Goal: Information Seeking & Learning: Learn about a topic

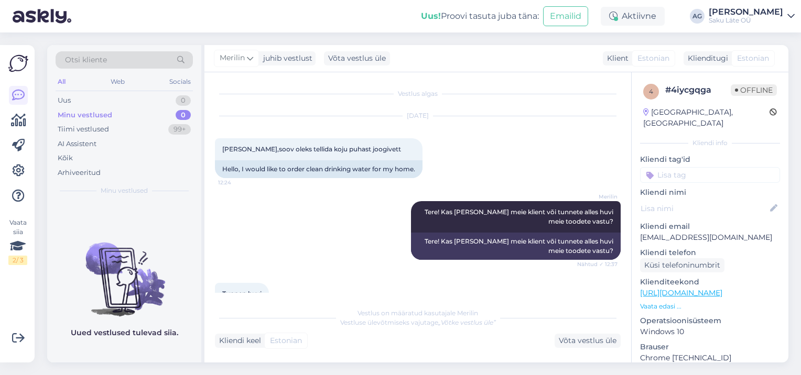
scroll to position [301, 0]
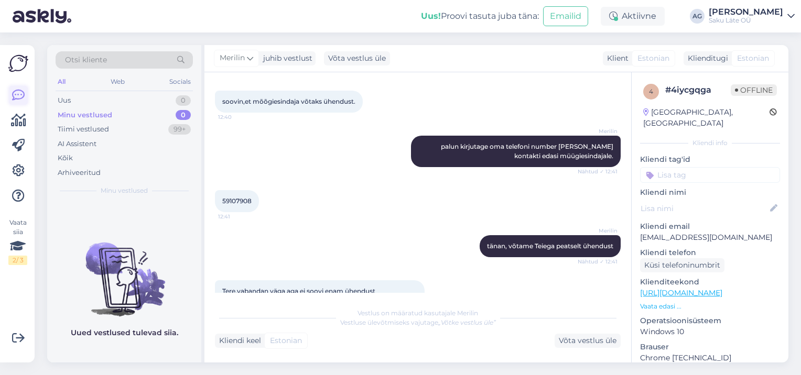
click at [23, 94] on icon at bounding box center [18, 95] width 13 height 13
click at [88, 114] on div "Minu vestlused" at bounding box center [85, 115] width 55 height 10
click at [93, 126] on div "Tiimi vestlused" at bounding box center [83, 129] width 51 height 10
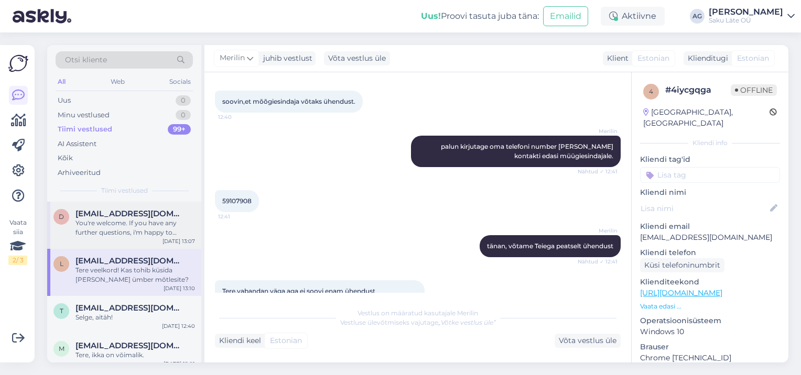
click at [115, 222] on div "You're welcome. If you have any further questions, i'm happy to respond." at bounding box center [135, 228] width 120 height 19
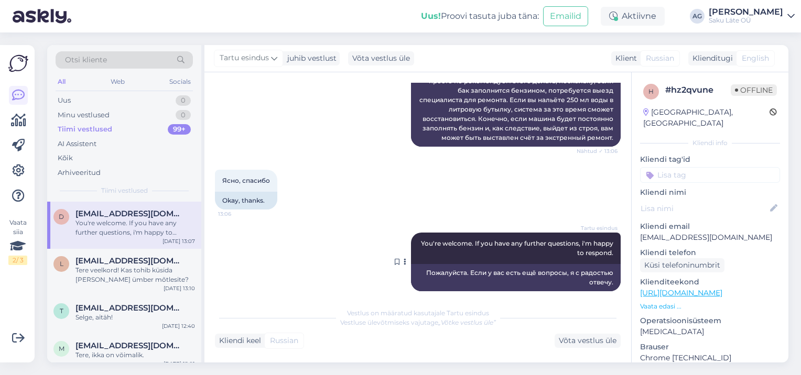
scroll to position [977, 0]
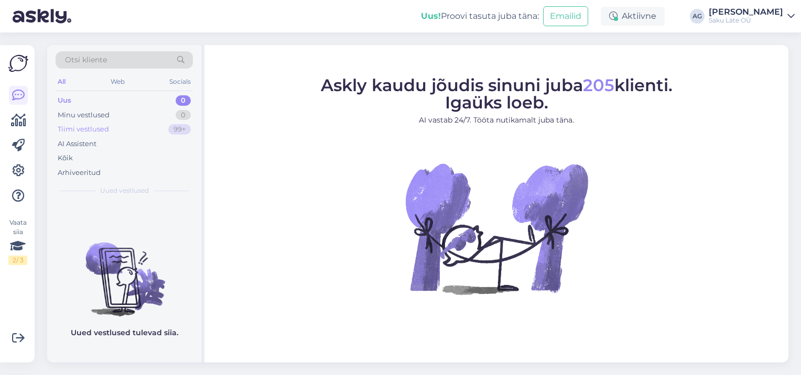
click at [75, 130] on div "Tiimi vestlused" at bounding box center [83, 129] width 51 height 10
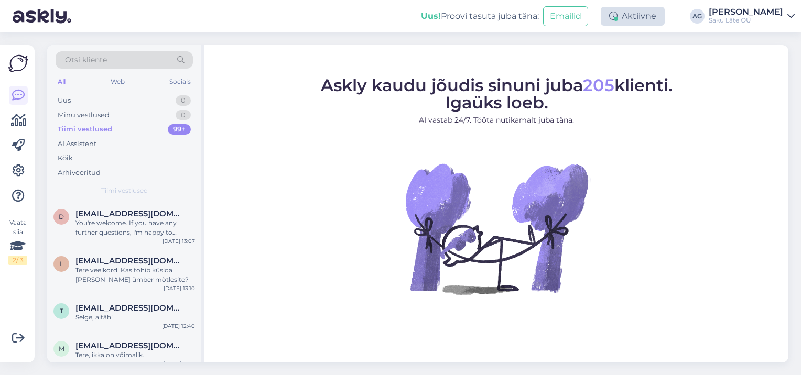
click at [638, 16] on div "Aktiivne" at bounding box center [633, 16] width 64 height 19
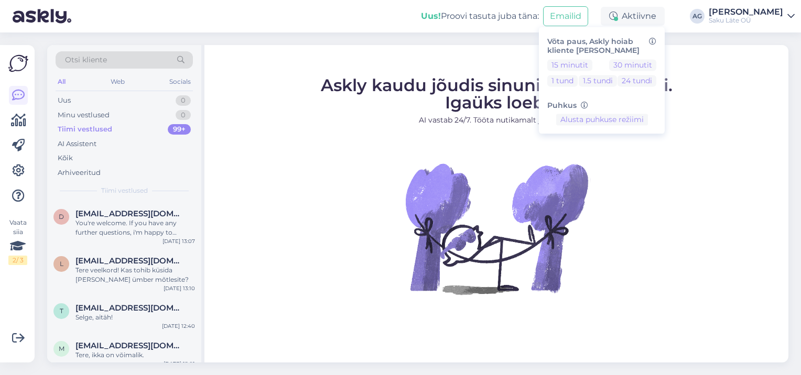
click at [791, 15] on icon at bounding box center [790, 16] width 7 height 8
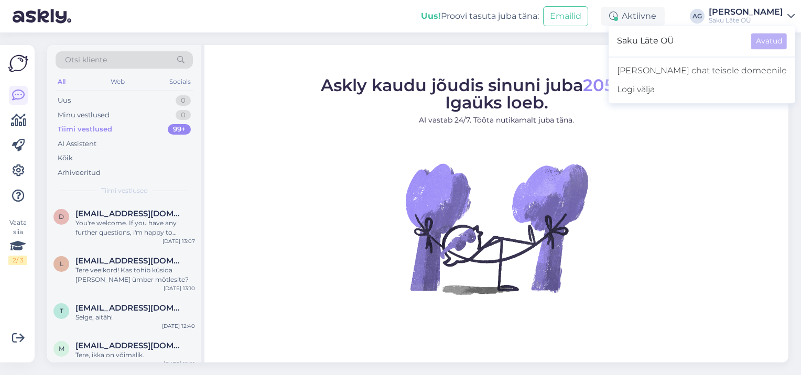
click at [275, 22] on div "Uus! Proovi tasuta juba täna: Emailid Aktiivne Võta paus, Askly hoiab kliente s…" at bounding box center [400, 16] width 801 height 33
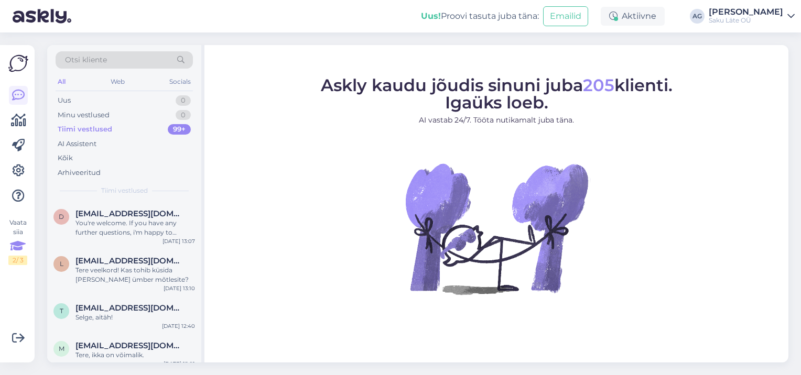
click at [17, 252] on icon at bounding box center [18, 246] width 16 height 19
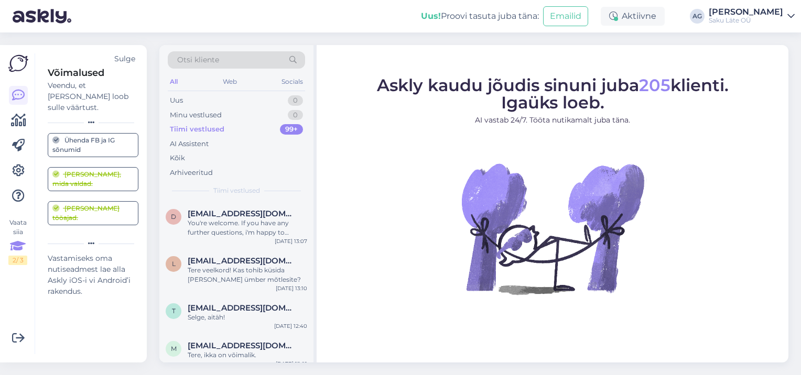
click at [123, 57] on div "Sulge" at bounding box center [124, 58] width 21 height 11
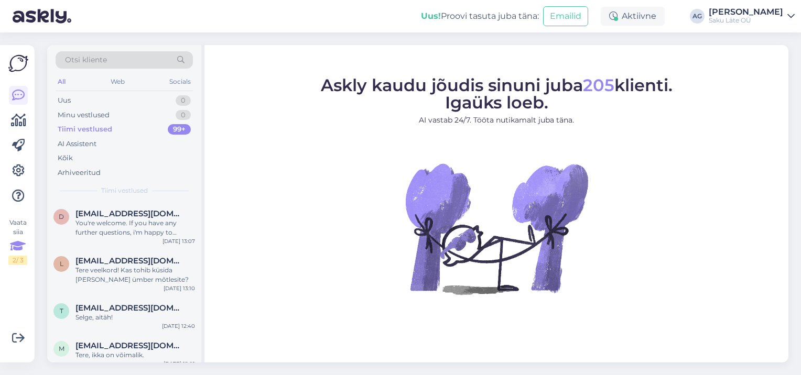
click at [19, 241] on icon at bounding box center [18, 246] width 16 height 19
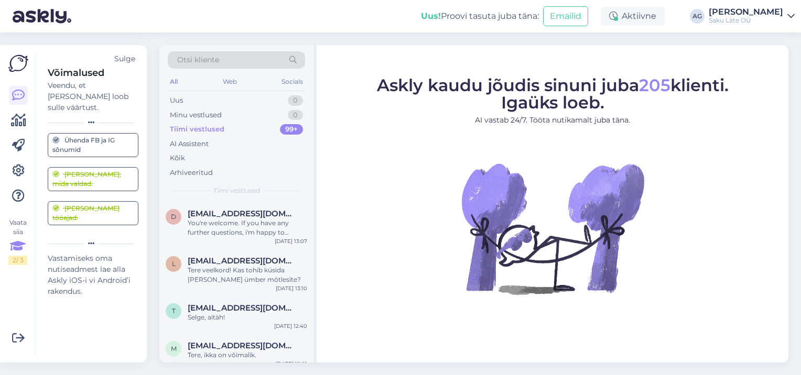
click at [129, 60] on div "Sulge" at bounding box center [124, 58] width 21 height 11
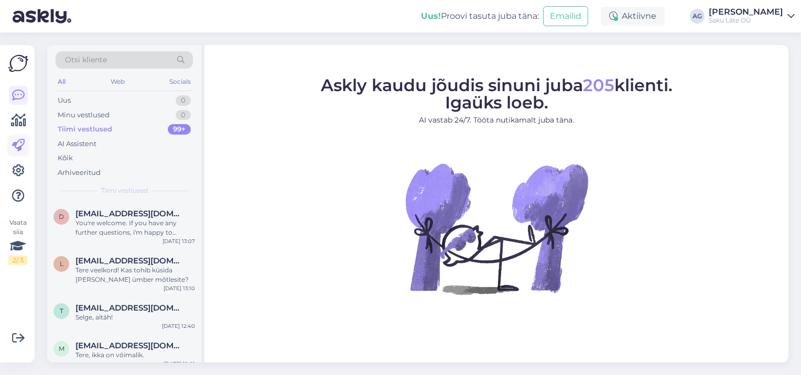
click at [18, 147] on icon at bounding box center [18, 145] width 13 height 13
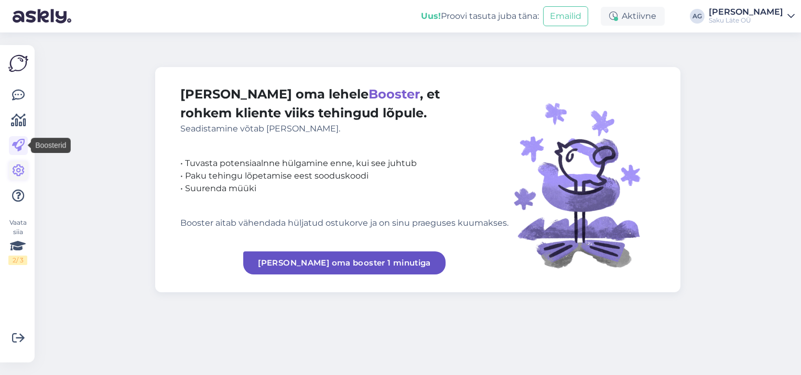
click at [19, 176] on icon at bounding box center [18, 171] width 13 height 13
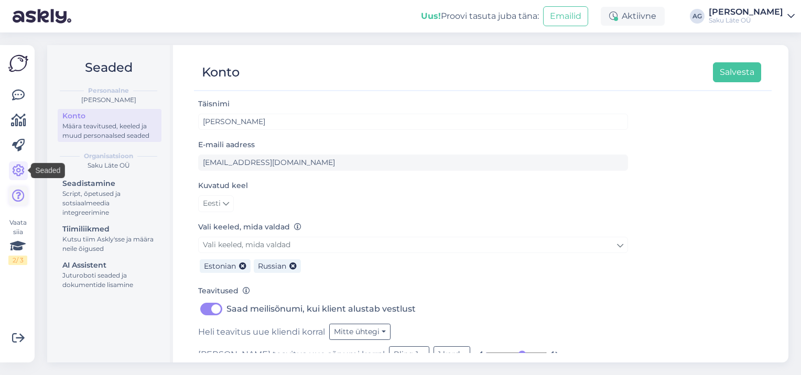
click at [18, 196] on icon at bounding box center [18, 196] width 13 height 13
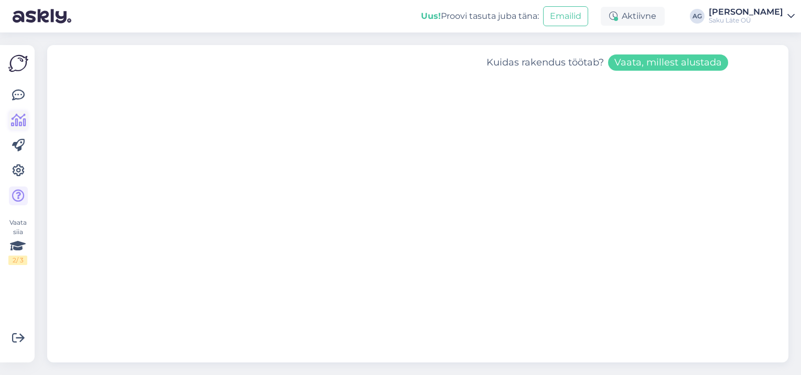
click at [18, 120] on icon at bounding box center [18, 120] width 15 height 13
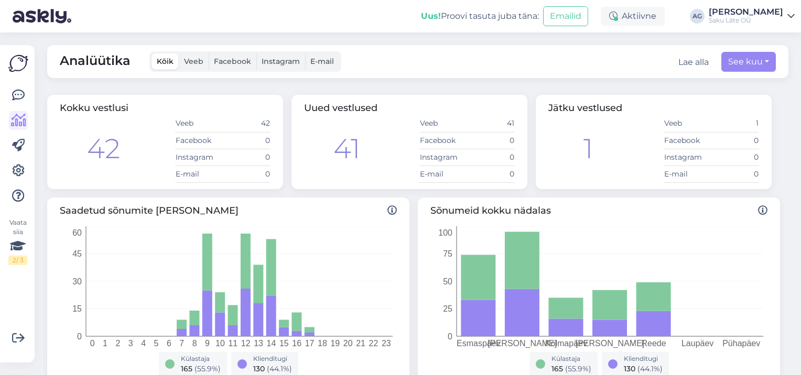
click at [196, 58] on span "Veeb" at bounding box center [193, 61] width 19 height 9
click at [179, 53] on input "Veeb" at bounding box center [179, 53] width 0 height 0
click at [223, 61] on span "Facebook" at bounding box center [232, 61] width 37 height 9
click at [209, 53] on input "Facebook" at bounding box center [209, 53] width 0 height 0
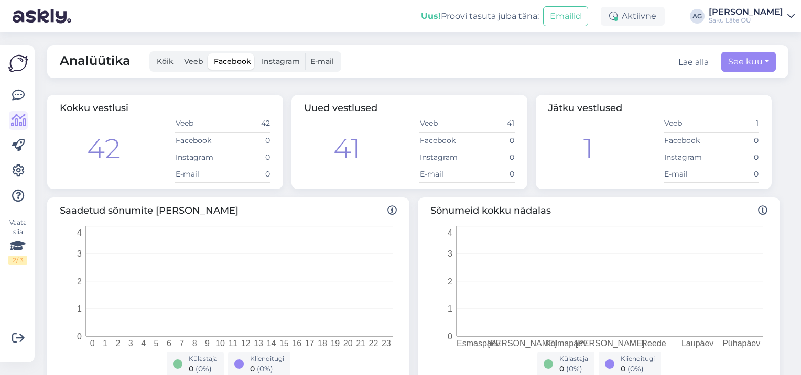
click at [281, 63] on span "Instagram" at bounding box center [281, 61] width 38 height 9
click at [256, 53] on input "Instagram" at bounding box center [256, 53] width 0 height 0
click at [333, 59] on label "E-mail" at bounding box center [322, 61] width 34 height 16
click at [305, 53] on input "E-mail" at bounding box center [305, 53] width 0 height 0
click at [166, 62] on span "Kõik" at bounding box center [165, 61] width 17 height 9
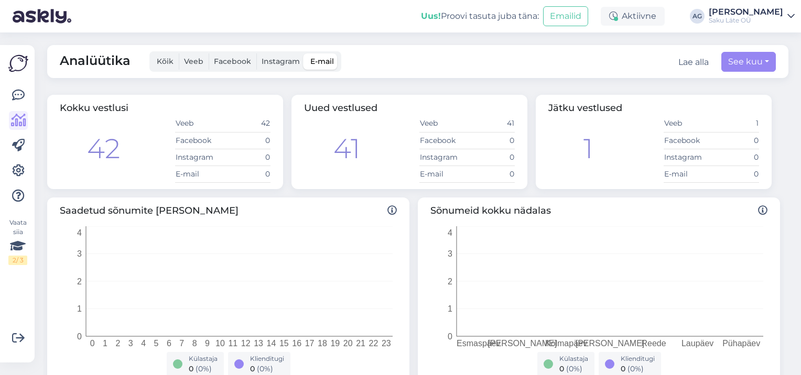
click at [152, 53] on input "Kõik" at bounding box center [152, 53] width 0 height 0
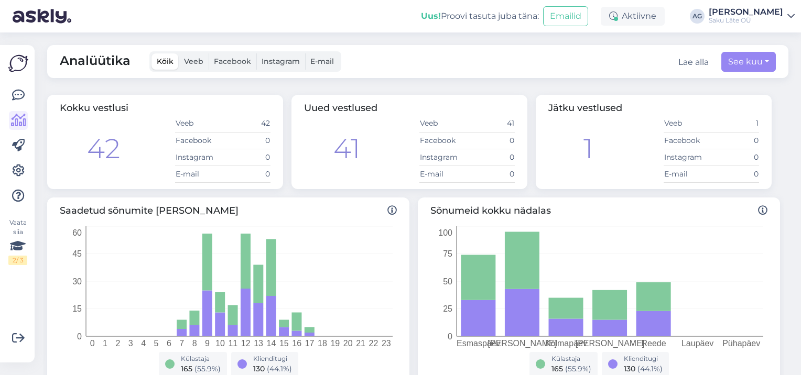
drag, startPoint x: 585, startPoint y: 149, endPoint x: 599, endPoint y: 146, distance: 14.5
click at [586, 149] on div "1" at bounding box center [588, 148] width 9 height 41
click at [22, 91] on icon at bounding box center [18, 95] width 13 height 13
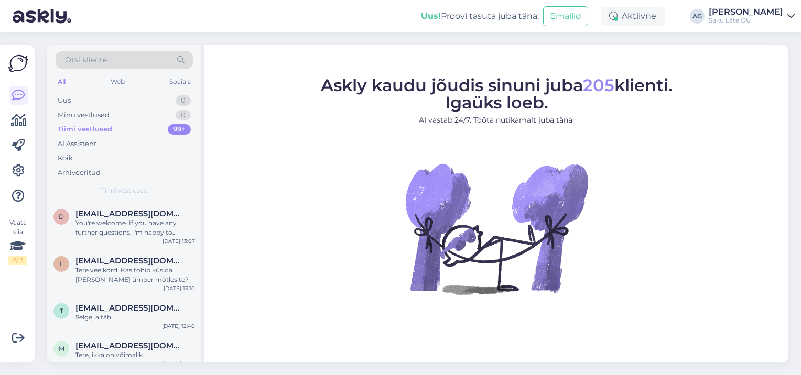
click at [15, 62] on img at bounding box center [18, 63] width 20 height 20
click at [71, 158] on div "Kõik" at bounding box center [65, 158] width 15 height 10
click at [119, 81] on div "Web" at bounding box center [118, 82] width 18 height 14
click at [66, 82] on div "All" at bounding box center [62, 82] width 12 height 14
